Goal: Check status: Check status

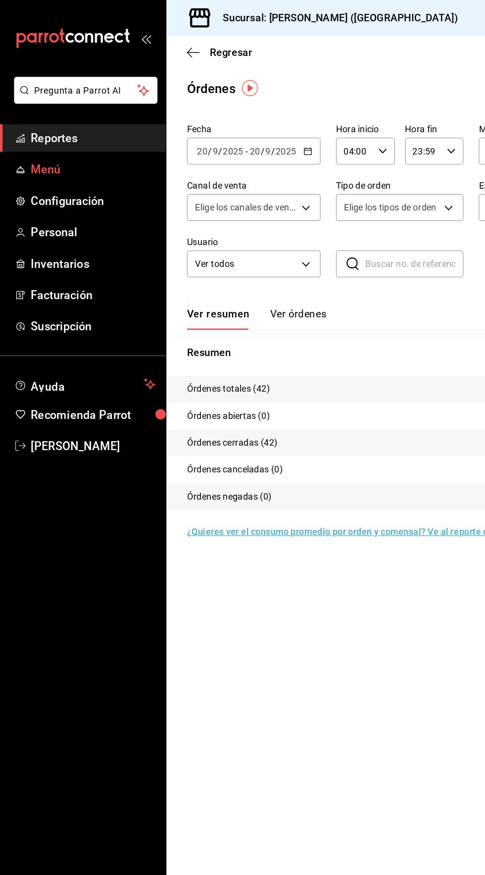
click at [42, 125] on span "Menú" at bounding box center [72, 130] width 97 height 13
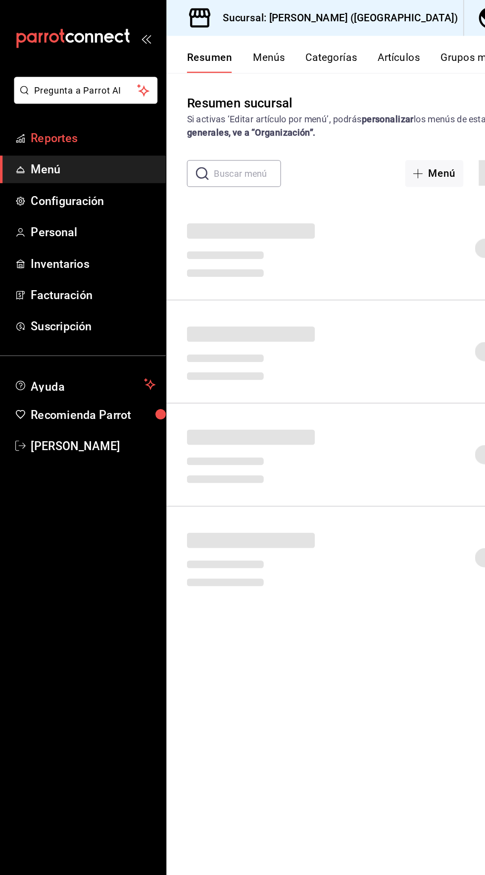
click at [46, 105] on span "Reportes" at bounding box center [72, 106] width 97 height 13
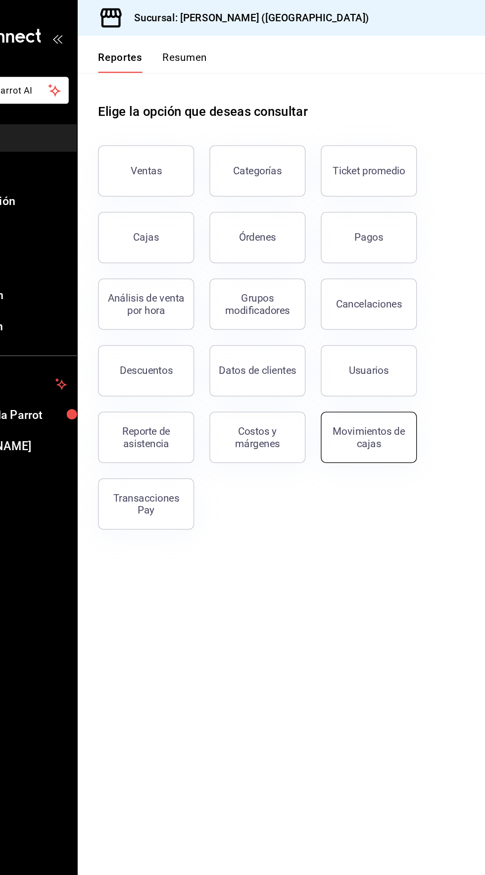
click at [365, 347] on div "Movimientos de cajas" at bounding box center [353, 338] width 61 height 19
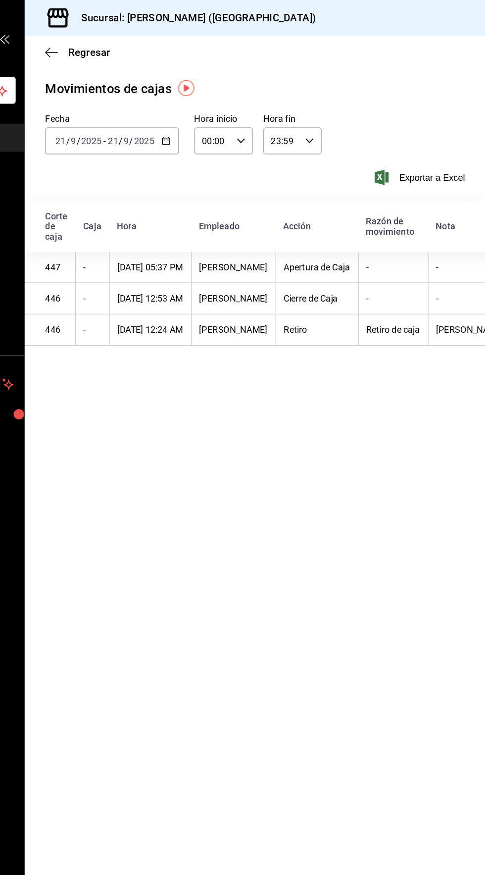
click at [226, 111] on input "2025" at bounding box center [221, 109] width 17 height 8
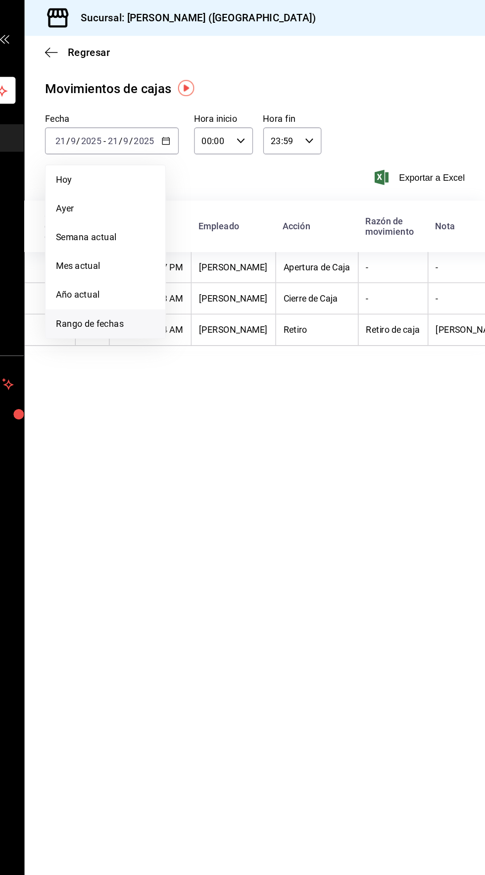
click at [196, 249] on span "Rango de fechas" at bounding box center [191, 250] width 77 height 10
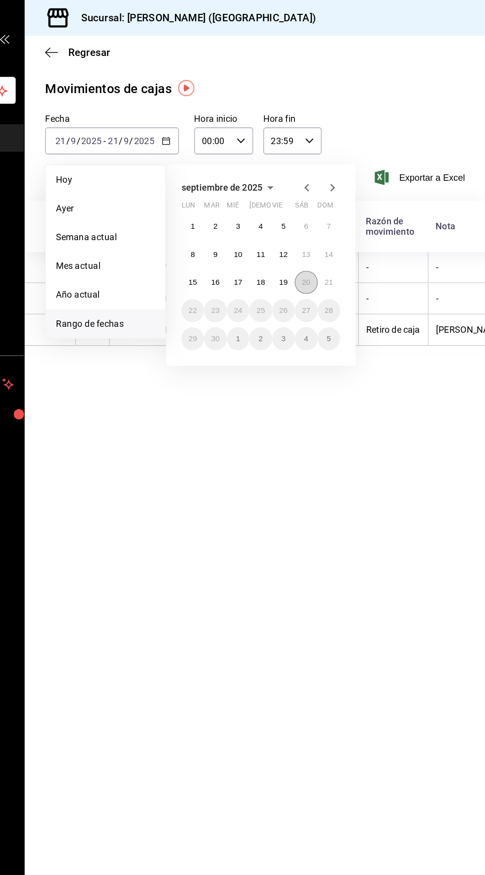
click at [347, 220] on abbr "20" at bounding box center [346, 218] width 6 height 7
click at [364, 218] on abbr "21" at bounding box center [364, 218] width 6 height 7
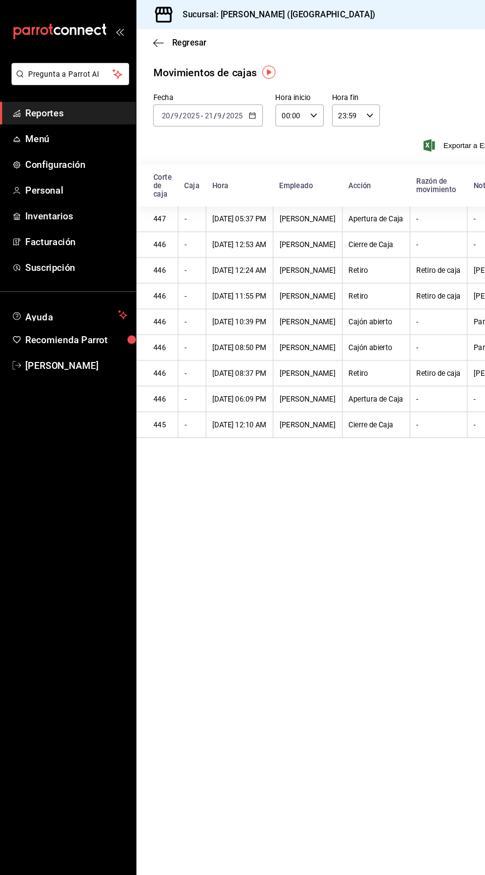
scroll to position [0, 96]
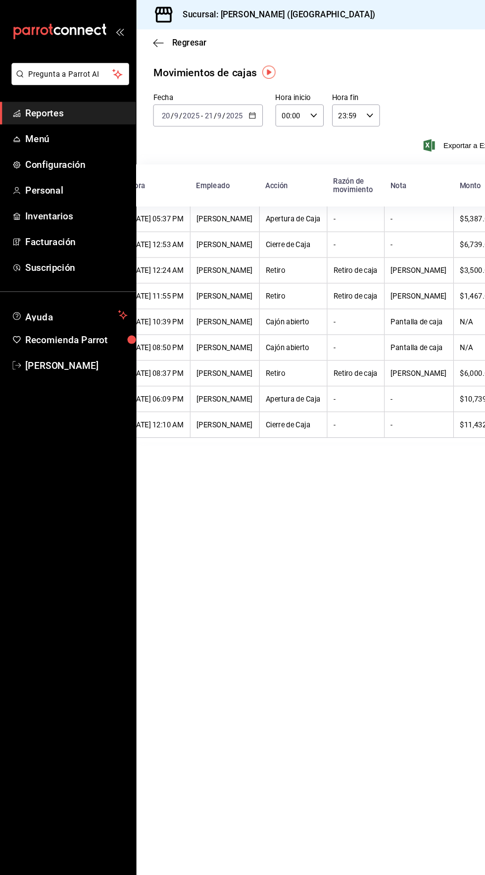
click at [206, 108] on input "9" at bounding box center [207, 109] width 5 height 8
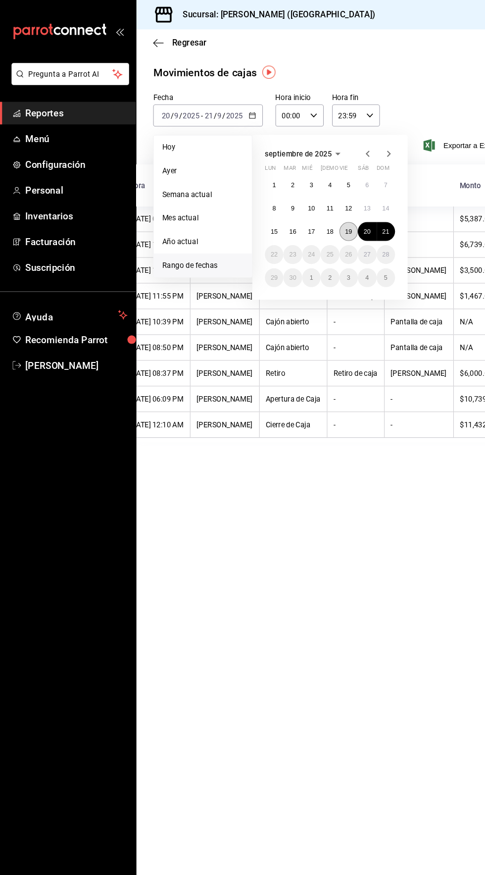
click at [329, 218] on abbr "19" at bounding box center [329, 218] width 6 height 7
click at [364, 218] on abbr "21" at bounding box center [364, 218] width 6 height 7
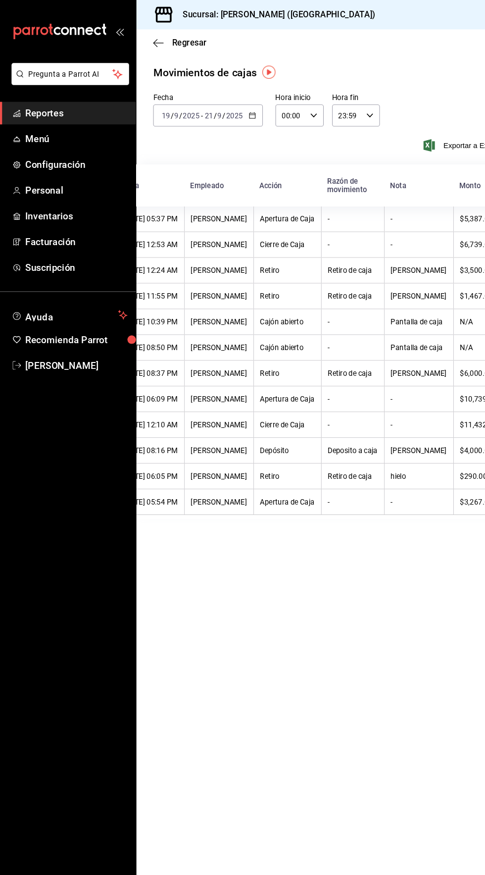
scroll to position [0, 101]
